Goal: Navigation & Orientation: Find specific page/section

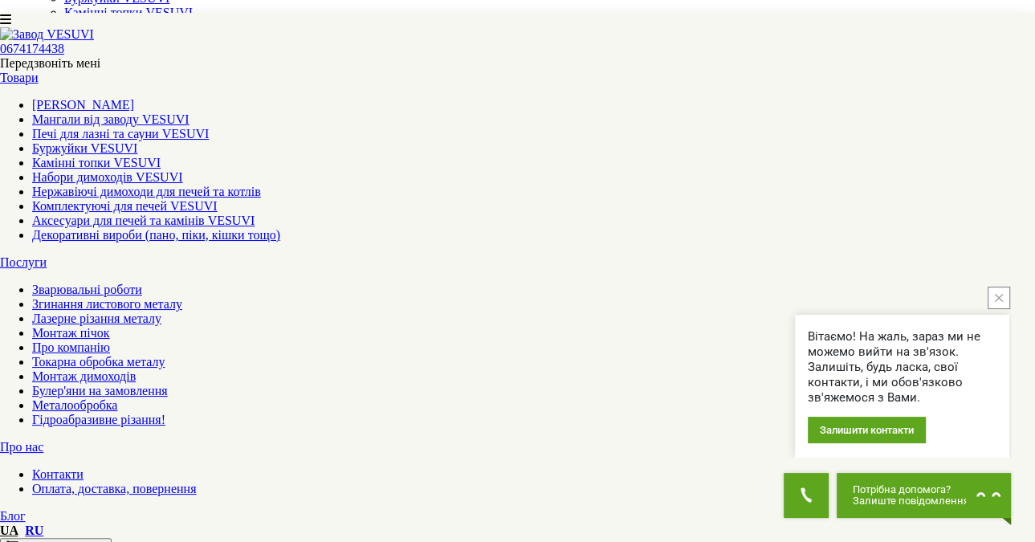
scroll to position [161, 0]
click at [998, 294] on icon "close button" at bounding box center [999, 298] width 8 height 8
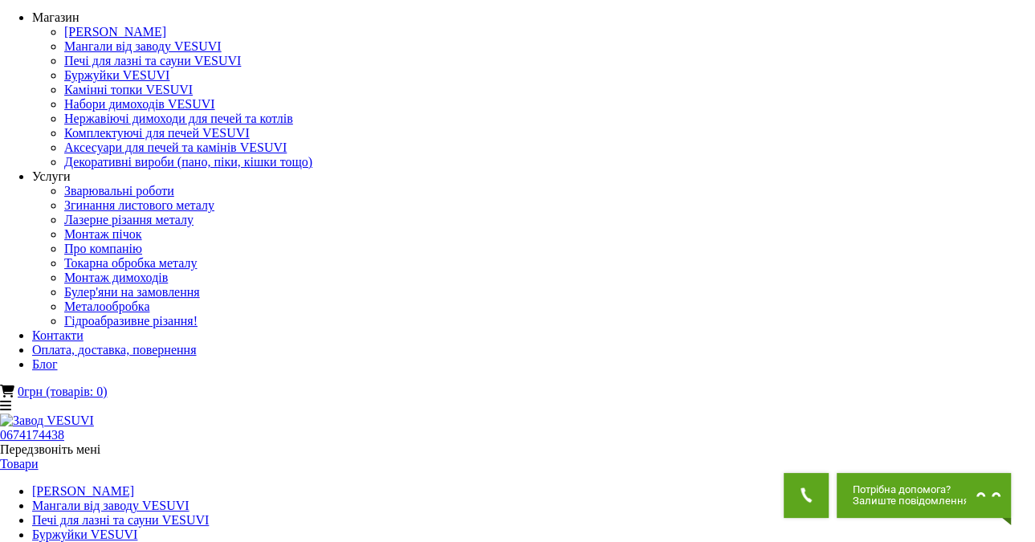
scroll to position [0, 0]
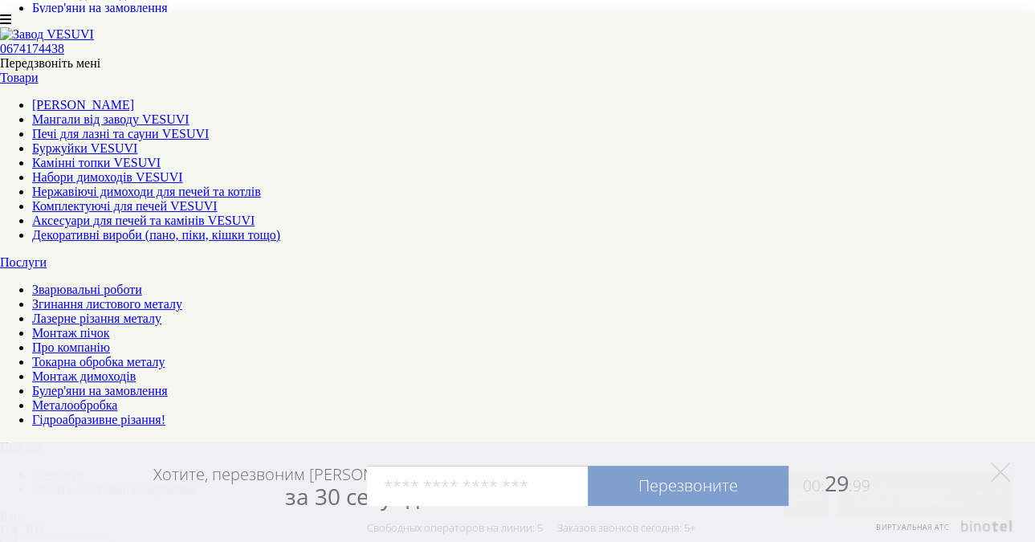
scroll to position [798, 0]
click at [997, 473] on icon at bounding box center [1000, 472] width 19 height 19
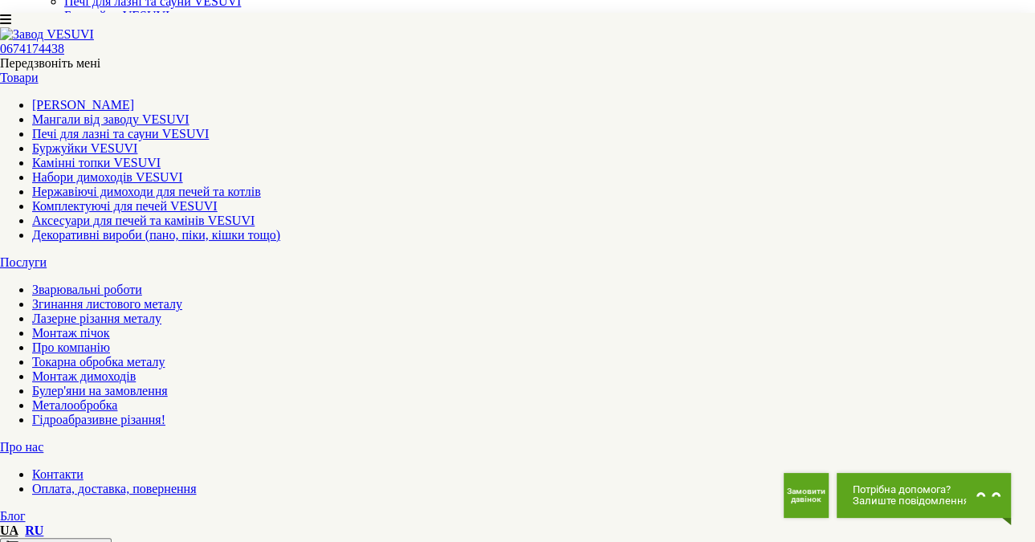
scroll to position [0, 0]
